Goal: Find contact information: Find contact information

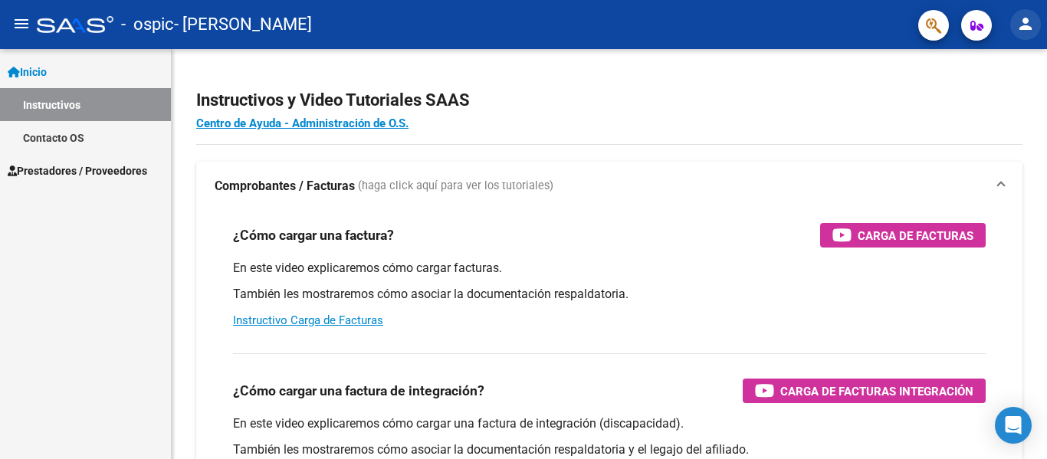
click at [1017, 34] on button "person" at bounding box center [1025, 24] width 31 height 31
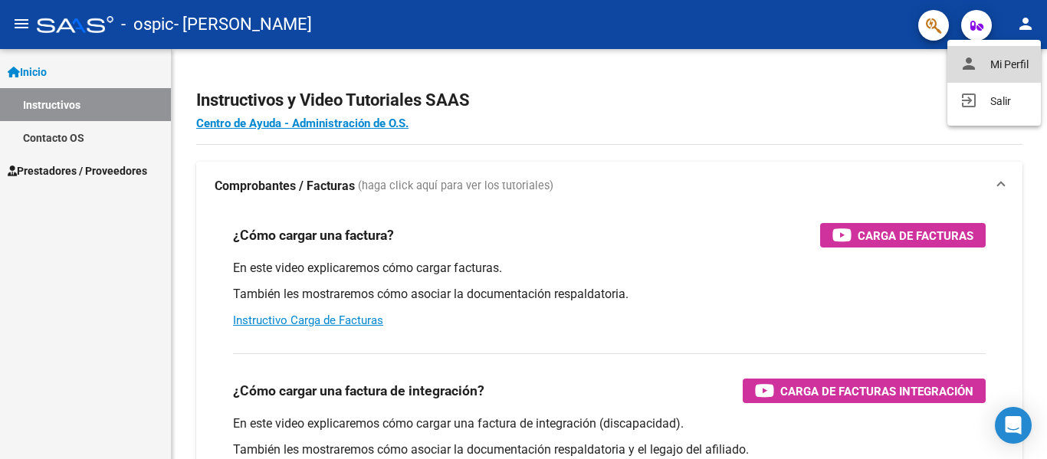
click at [1000, 61] on button "person Mi Perfil" at bounding box center [994, 64] width 94 height 37
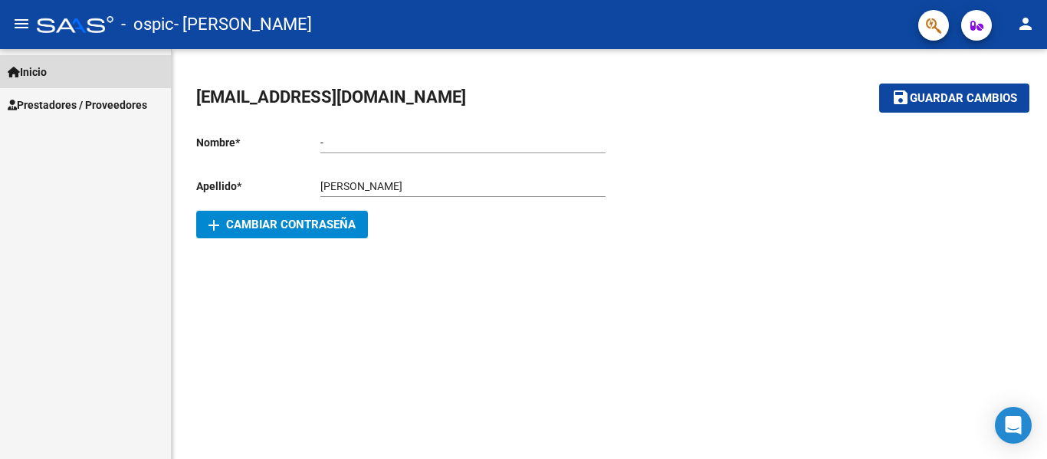
click at [44, 60] on link "Inicio" at bounding box center [85, 71] width 171 height 33
click at [38, 66] on span "Inicio" at bounding box center [27, 72] width 39 height 17
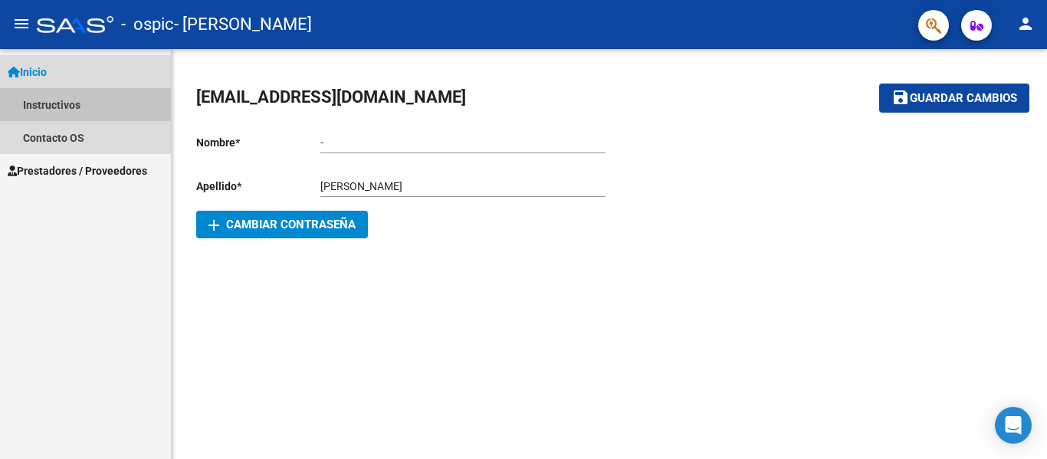
click at [38, 99] on link "Instructivos" at bounding box center [85, 104] width 171 height 33
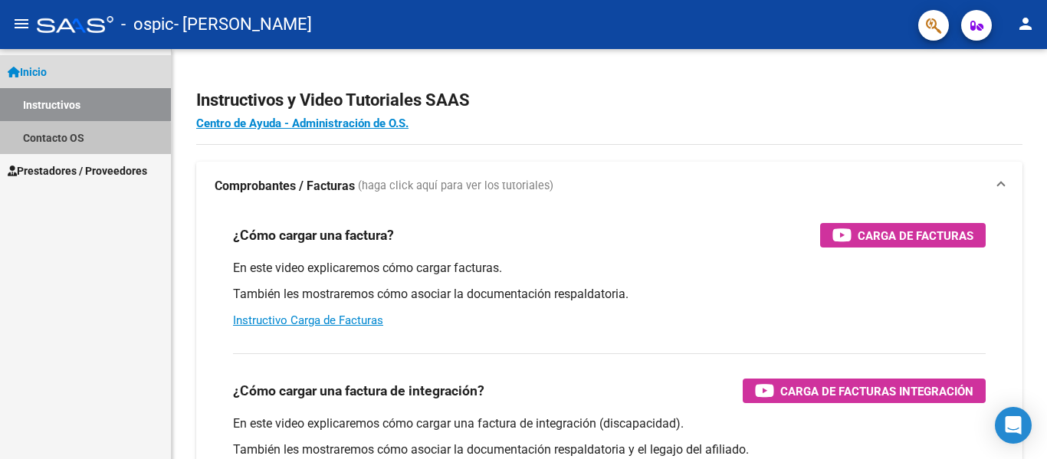
click at [53, 149] on link "Contacto OS" at bounding box center [85, 137] width 171 height 33
